Goal: Find specific page/section: Find specific page/section

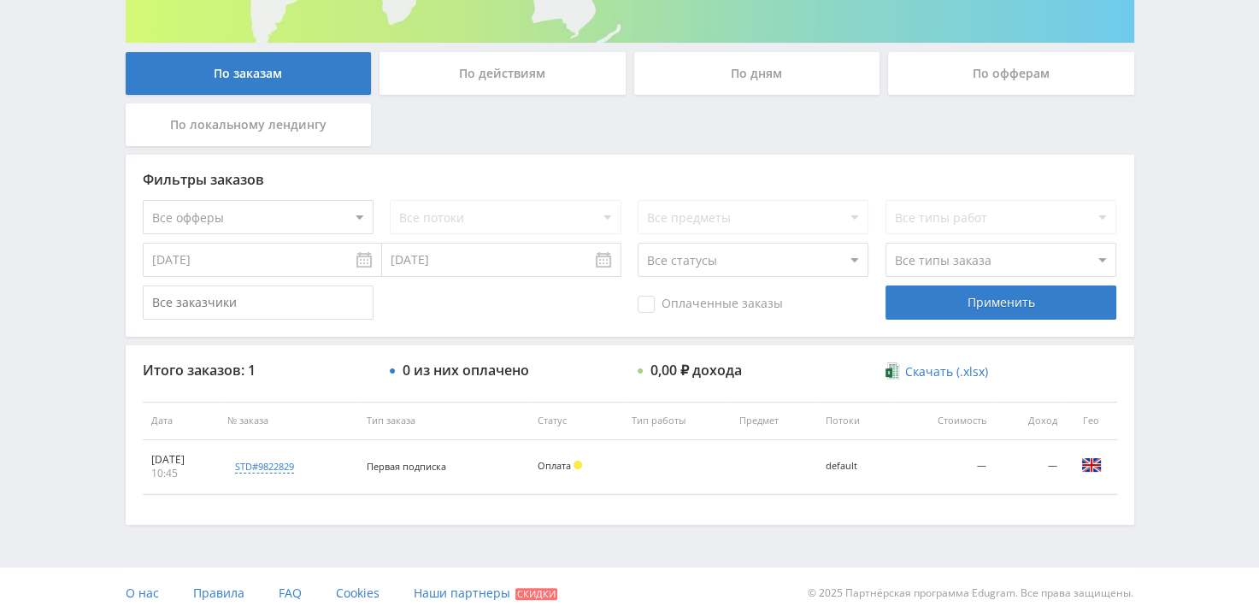
scroll to position [304, 0]
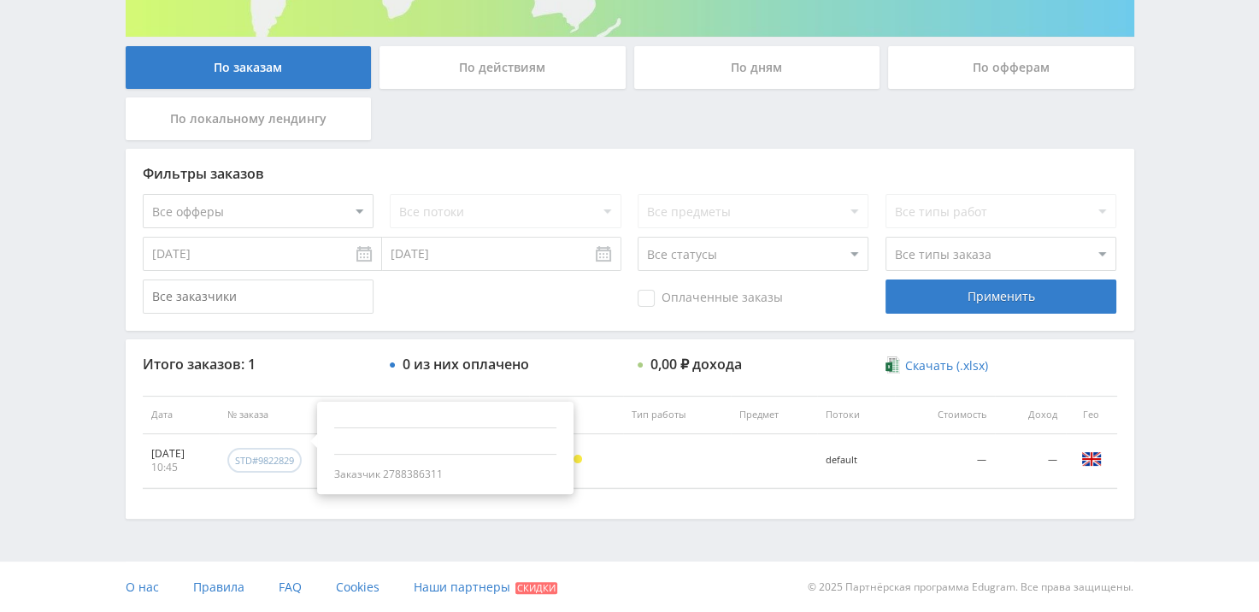
click at [277, 458] on div "std#9822829" at bounding box center [264, 460] width 59 height 13
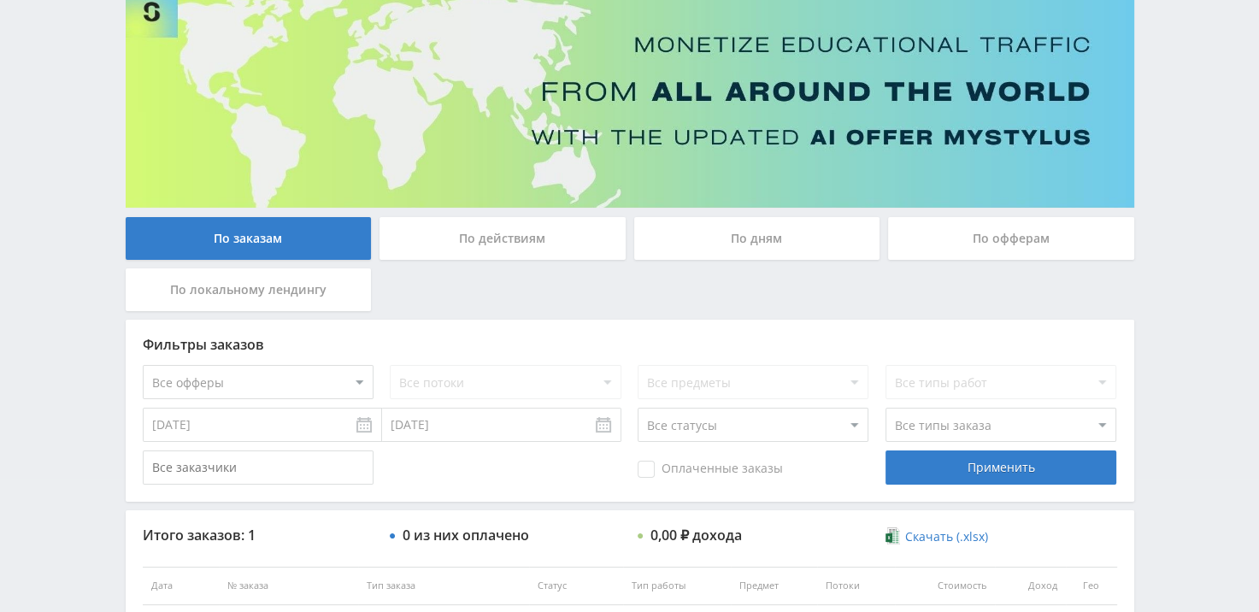
click at [509, 236] on div "По действиям" at bounding box center [503, 238] width 246 height 43
click at [0, 0] on input "По действиям" at bounding box center [0, 0] width 0 height 0
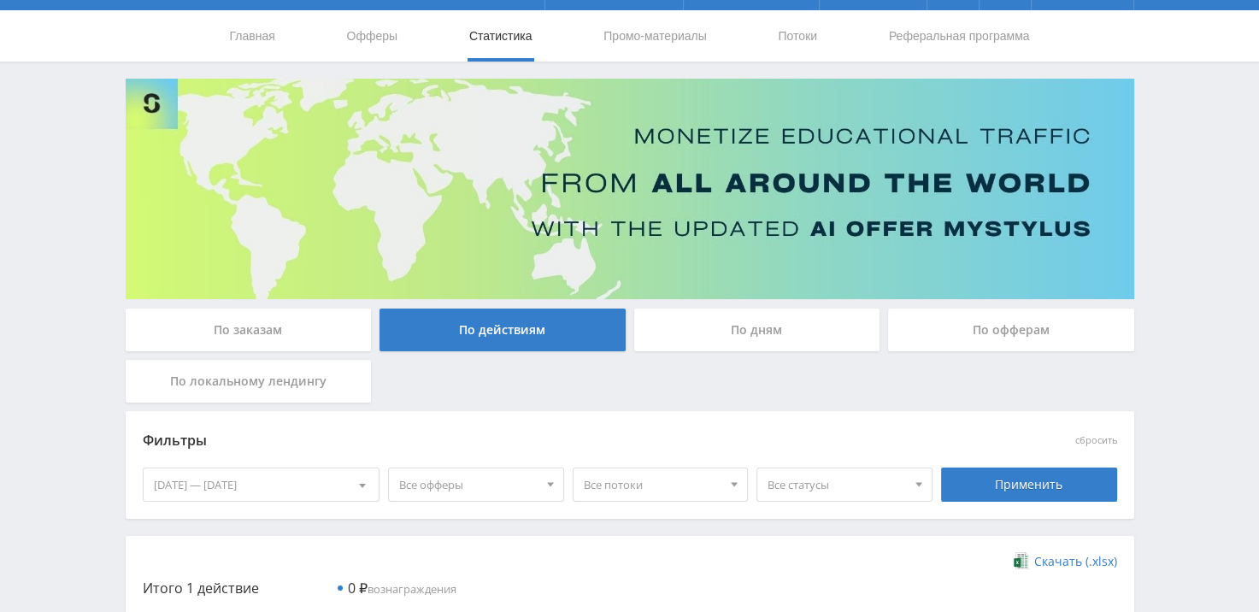
scroll to position [0, 0]
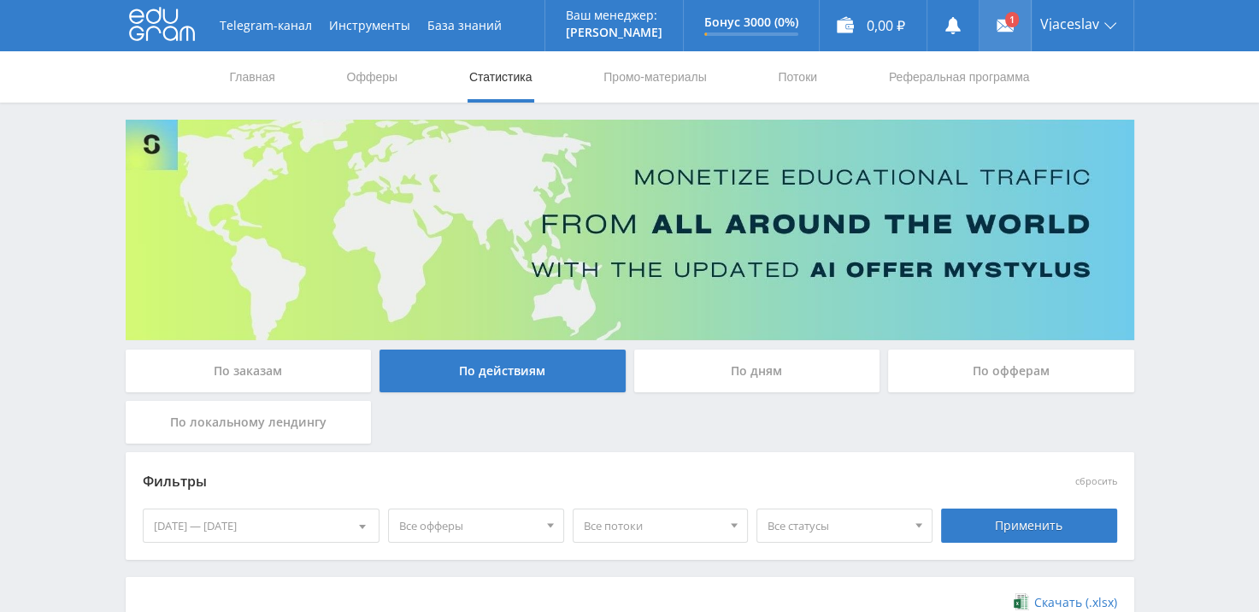
click at [1004, 21] on use at bounding box center [1005, 26] width 17 height 12
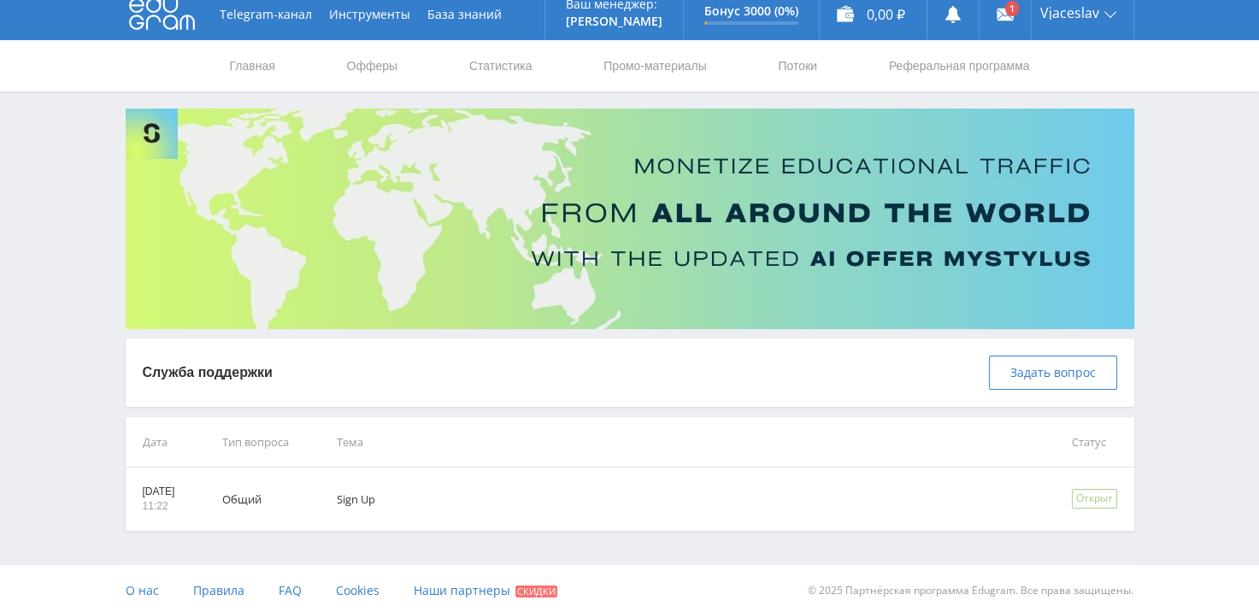
scroll to position [15, 0]
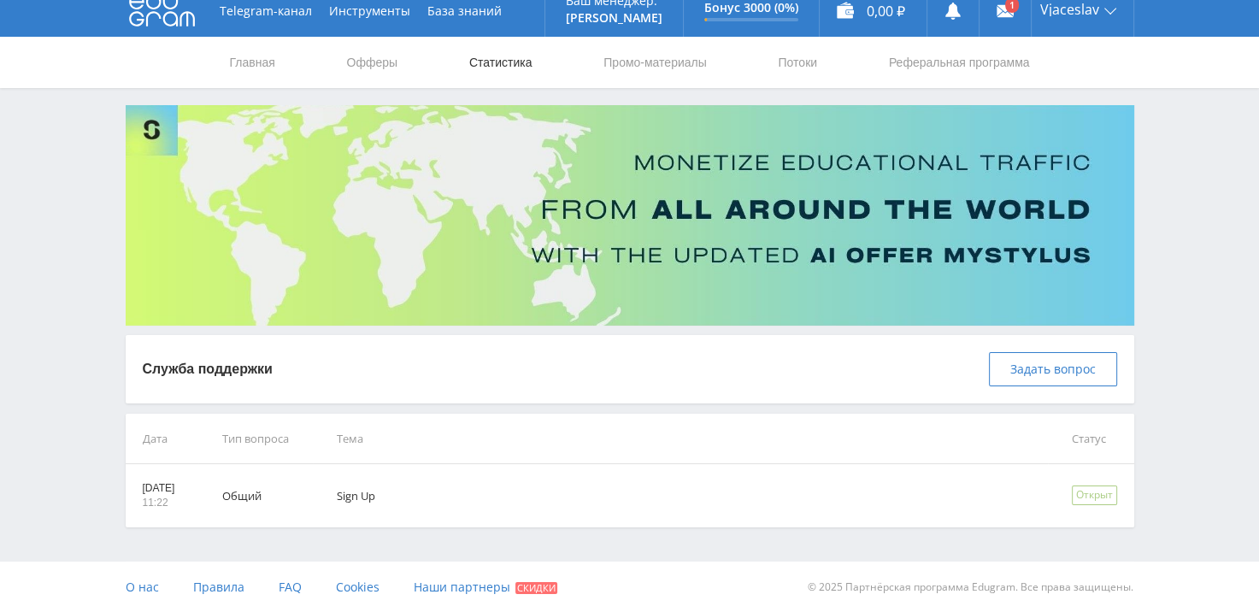
click at [484, 61] on link "Статистика" at bounding box center [501, 62] width 67 height 51
